Goal: Information Seeking & Learning: Learn about a topic

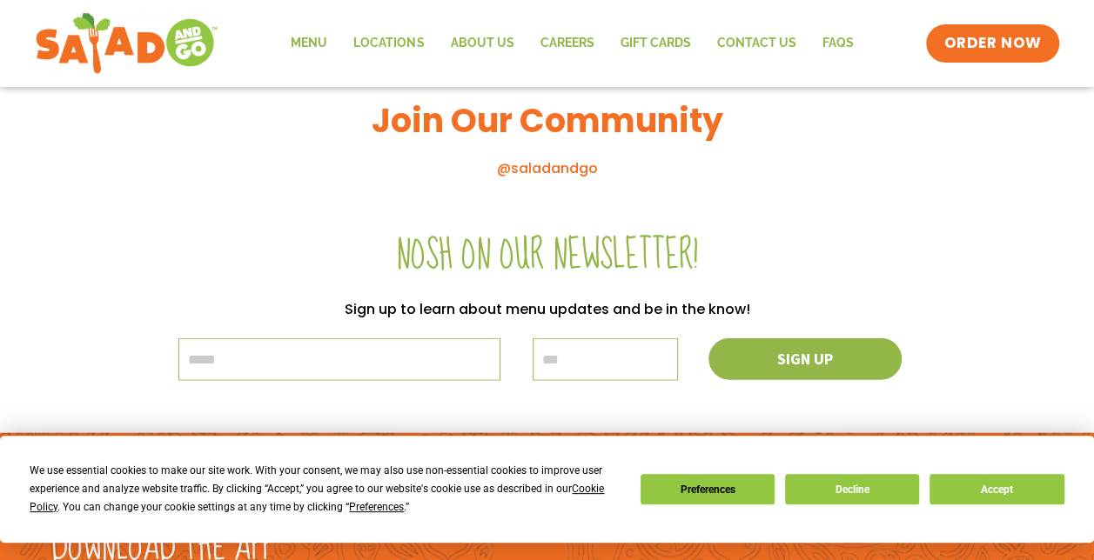
scroll to position [2097, 0]
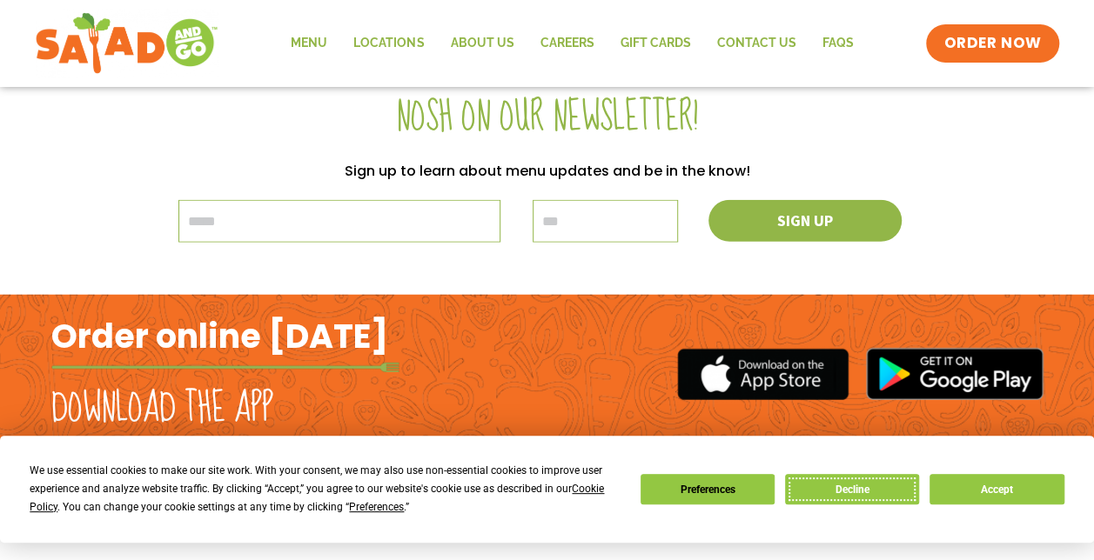
click at [865, 493] on button "Decline" at bounding box center [852, 489] width 134 height 30
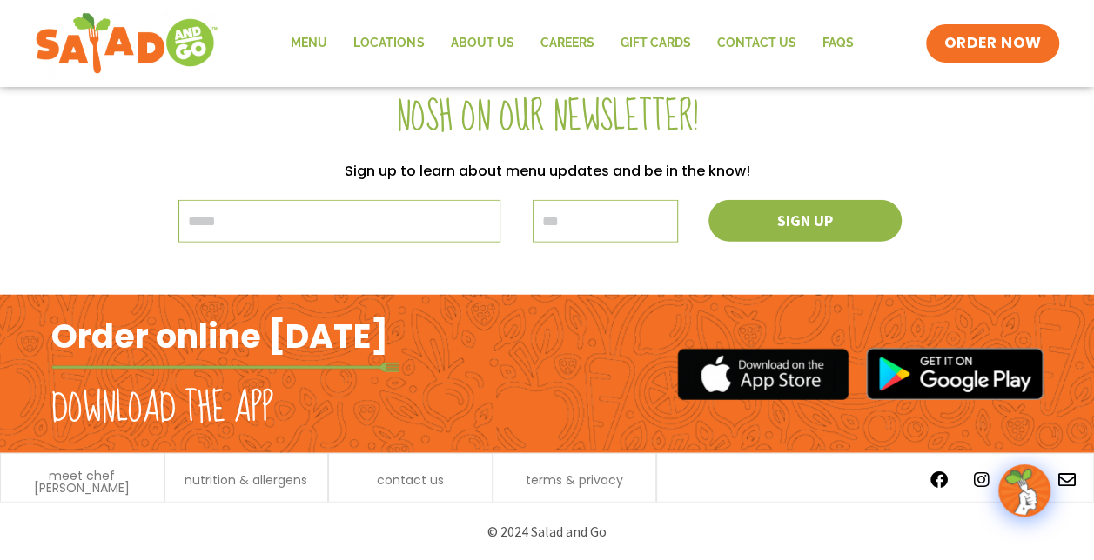
click at [563, 534] on p "© 2024 Salad and Go" at bounding box center [547, 531] width 975 height 23
click at [563, 536] on p "© 2024 Salad and Go" at bounding box center [547, 531] width 975 height 23
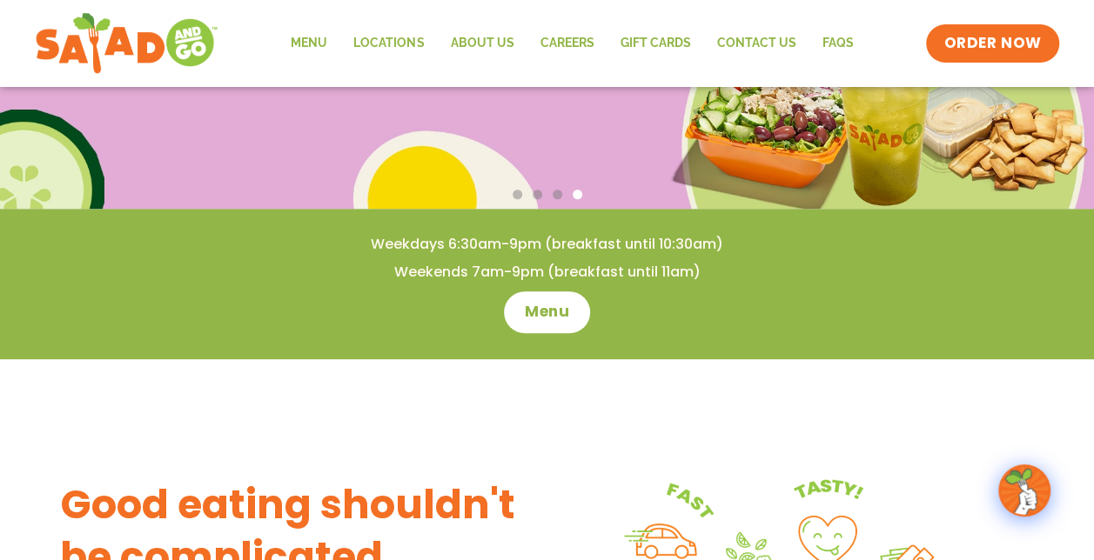
scroll to position [183, 0]
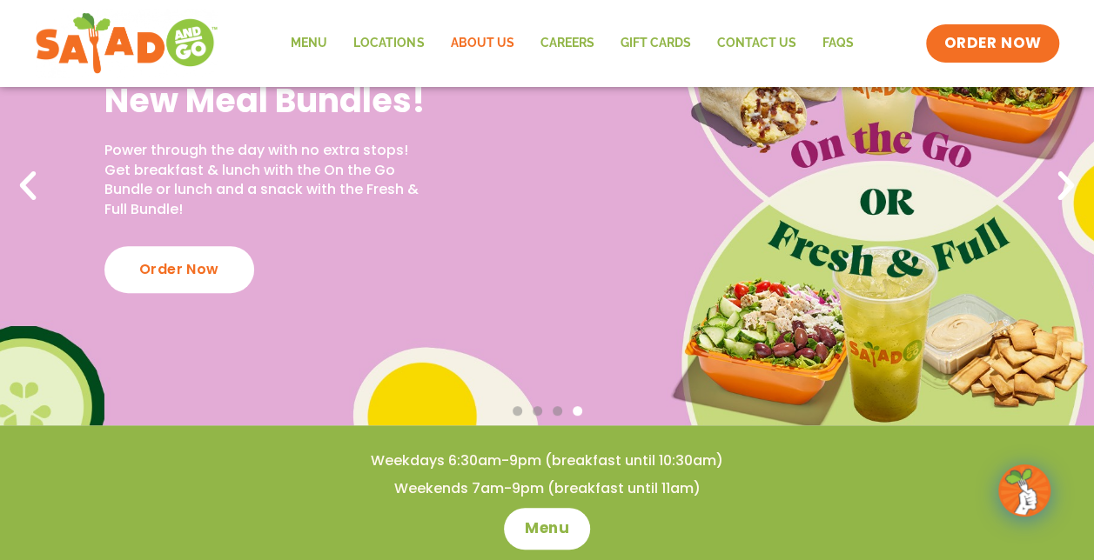
click at [490, 43] on link "About Us" at bounding box center [482, 43] width 90 height 40
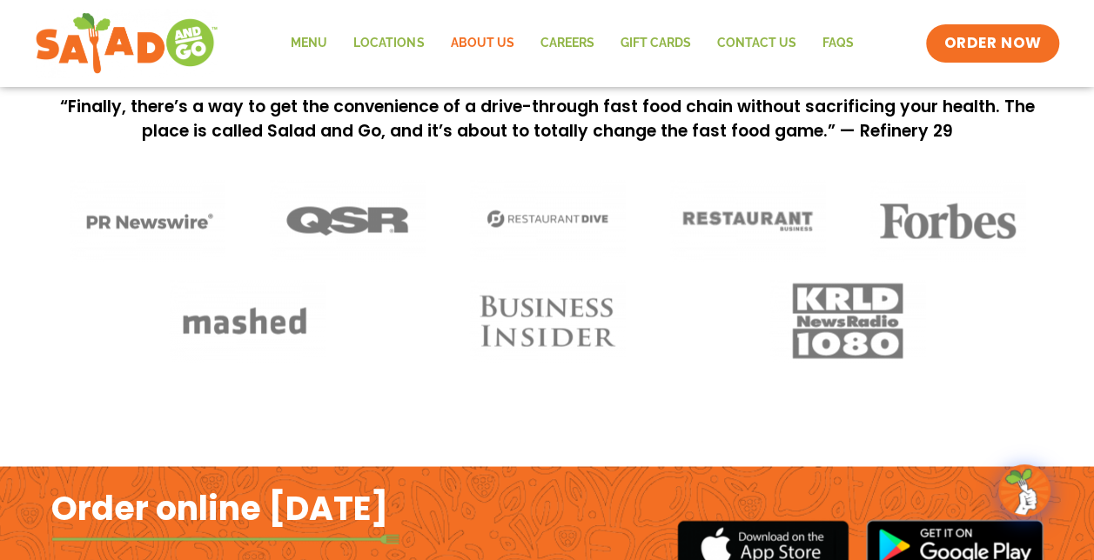
scroll to position [1504, 0]
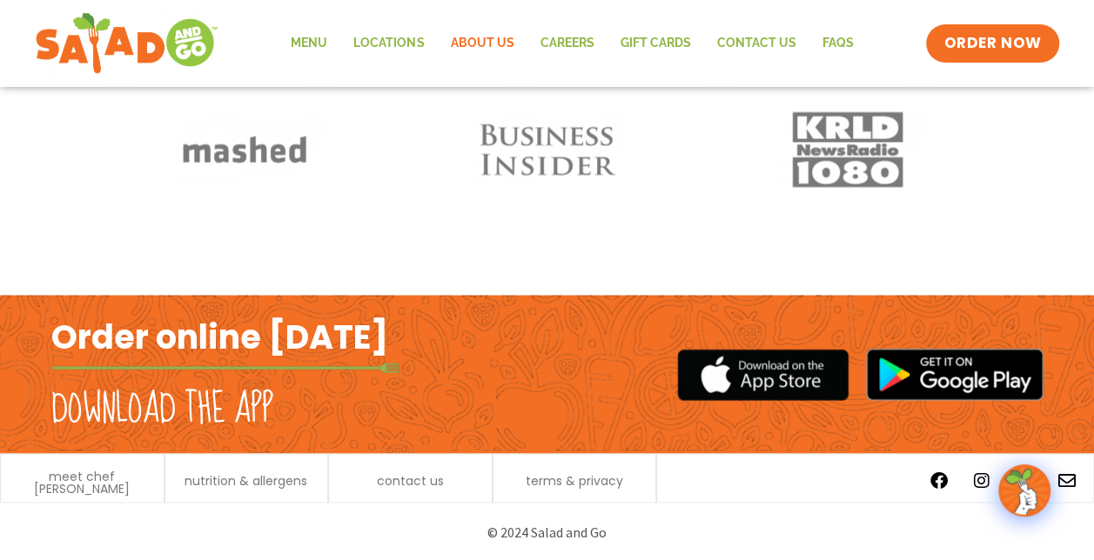
click at [276, 487] on div "nutrition & allergens" at bounding box center [246, 481] width 145 height 18
click at [274, 486] on span "nutrition & allergens" at bounding box center [245, 480] width 123 height 12
